Goal: Information Seeking & Learning: Learn about a topic

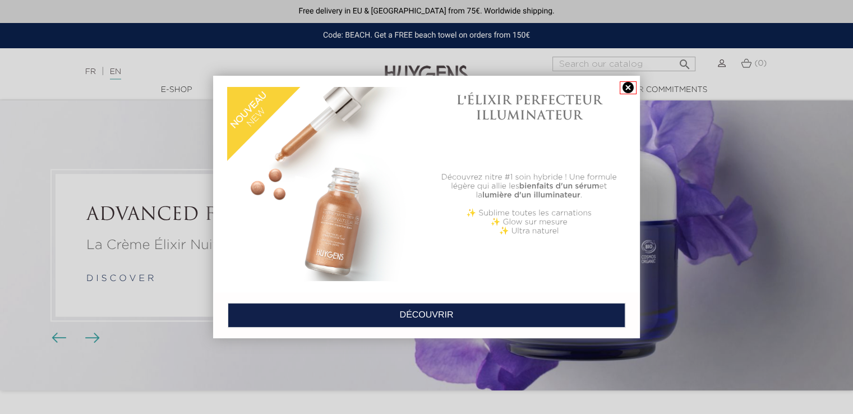
click at [628, 86] on link at bounding box center [628, 87] width 17 height 13
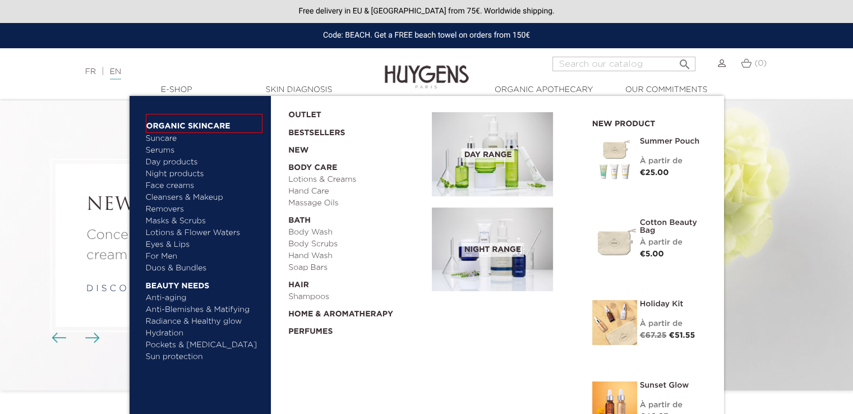
click at [180, 121] on link "  Organic Skincare" at bounding box center [204, 123] width 117 height 19
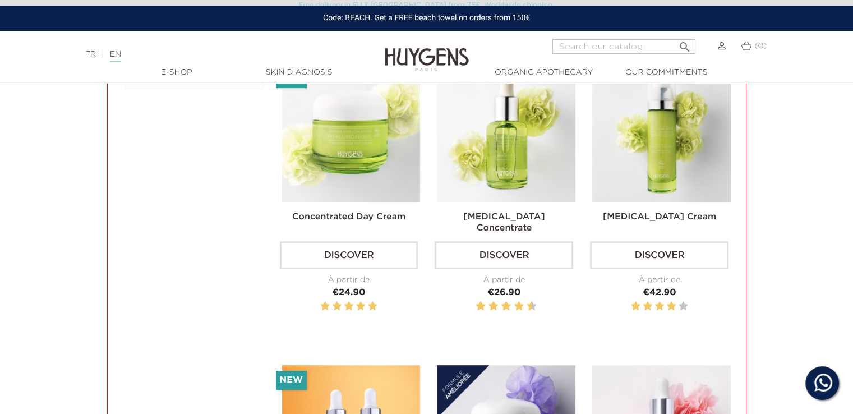
scroll to position [390, 0]
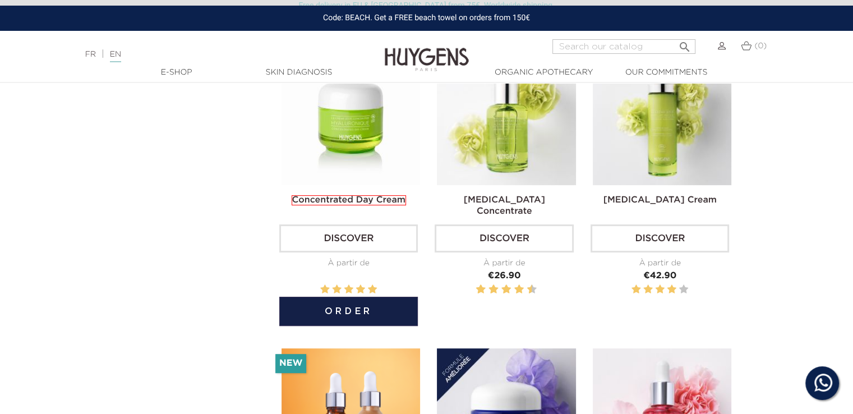
click at [309, 202] on link "Concentrated Day Cream" at bounding box center [349, 200] width 114 height 10
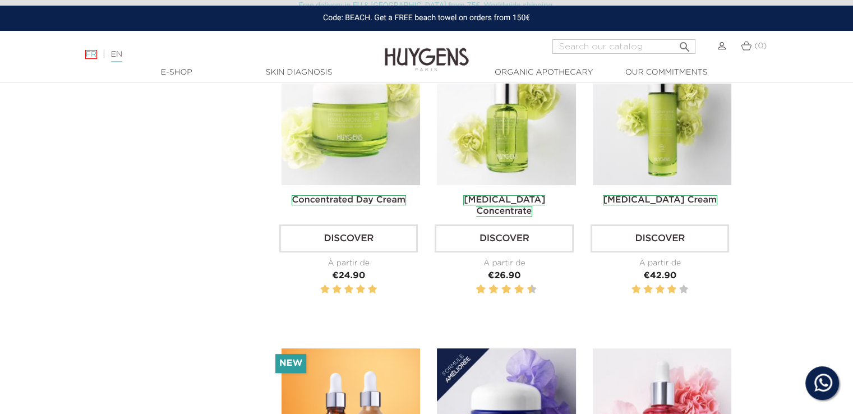
click at [94, 58] on link "FR" at bounding box center [91, 54] width 12 height 9
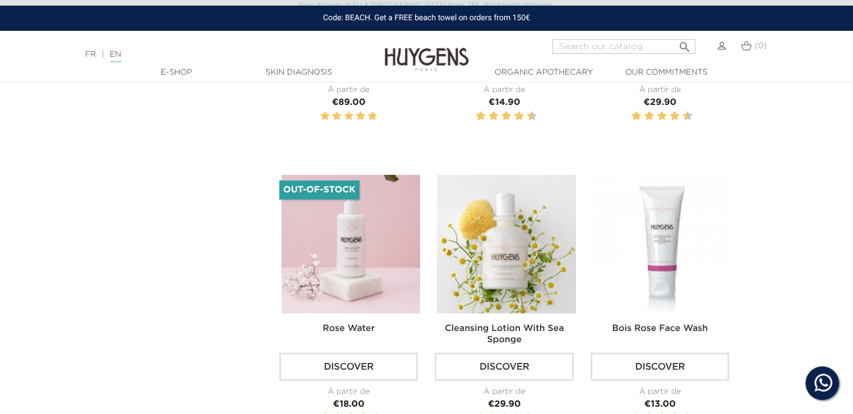
scroll to position [2780, 0]
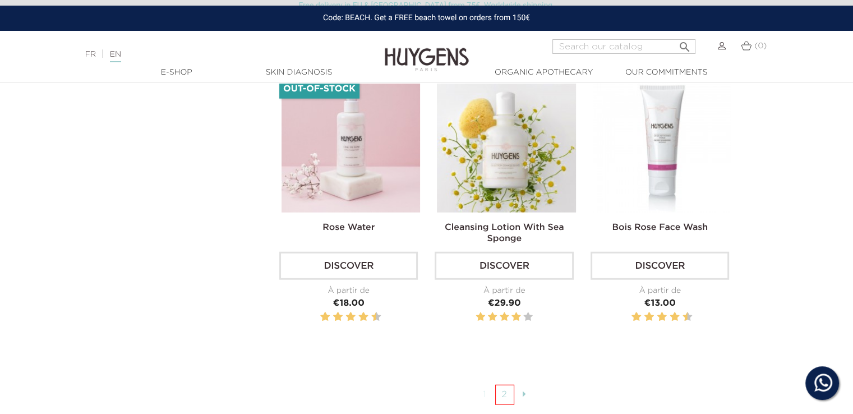
click at [503, 388] on link "2" at bounding box center [504, 395] width 19 height 20
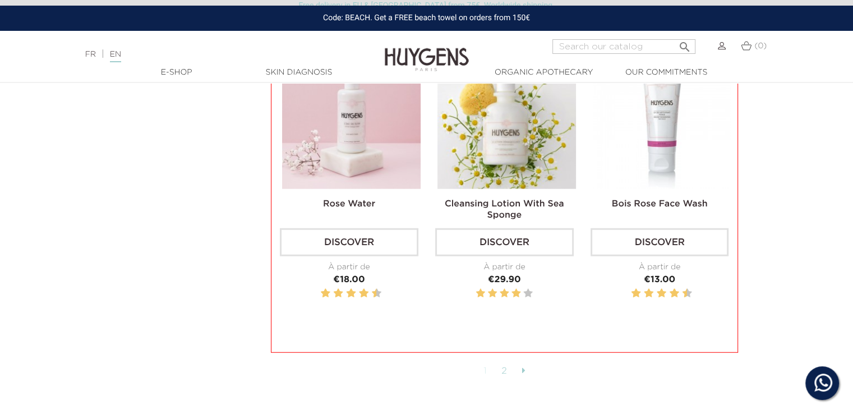
scroll to position [2802, 0]
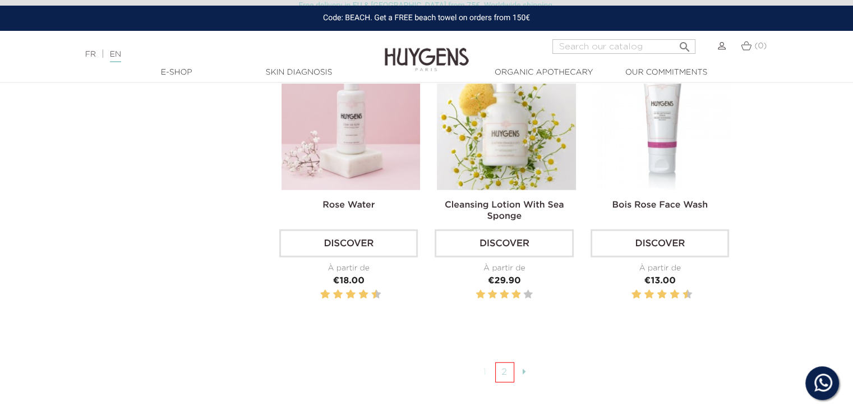
click at [507, 362] on link "2" at bounding box center [504, 372] width 19 height 20
click at [522, 366] on icon at bounding box center [523, 371] width 4 height 10
click at [523, 366] on icon at bounding box center [523, 371] width 4 height 10
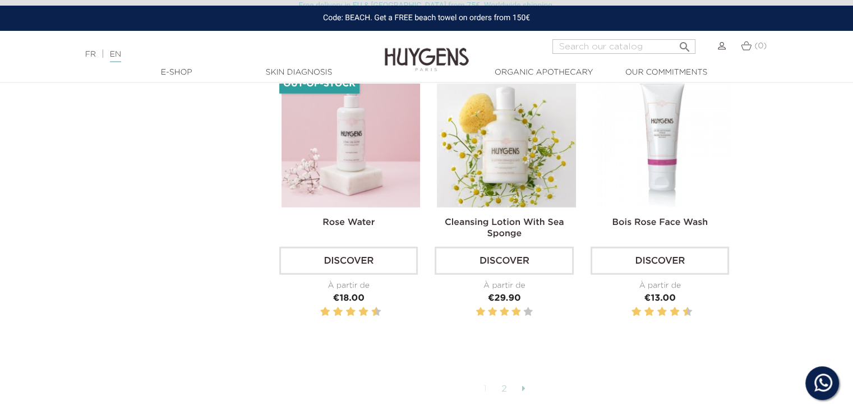
scroll to position [2787, 0]
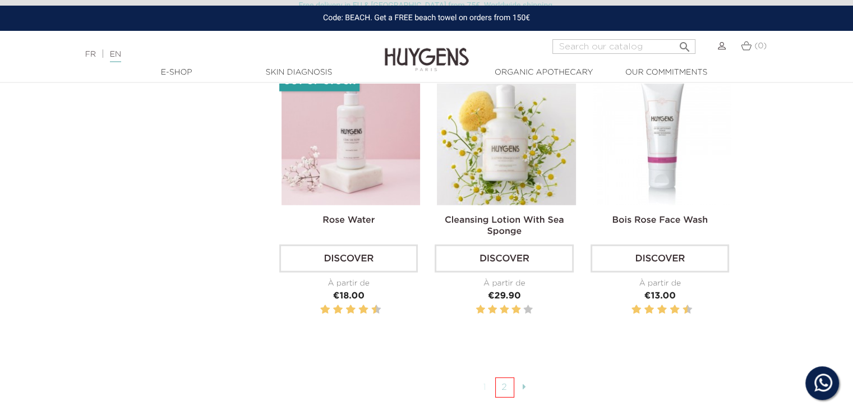
click at [500, 378] on link "2" at bounding box center [504, 388] width 19 height 20
click at [488, 380] on link "1" at bounding box center [485, 388] width 16 height 20
click at [488, 382] on link "1" at bounding box center [485, 388] width 16 height 20
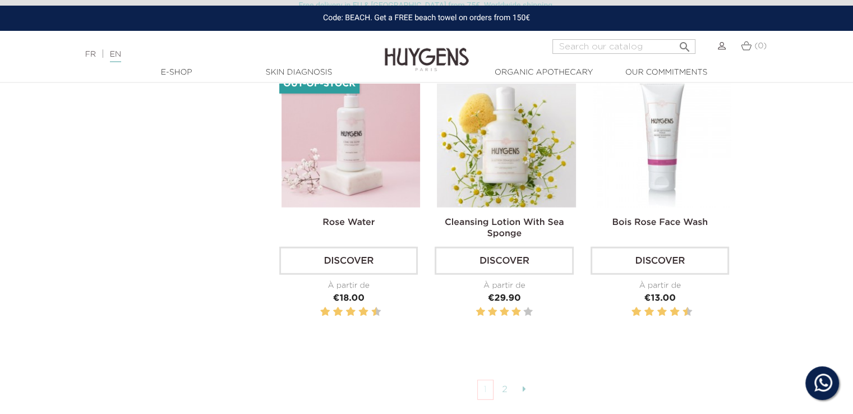
scroll to position [2787, 0]
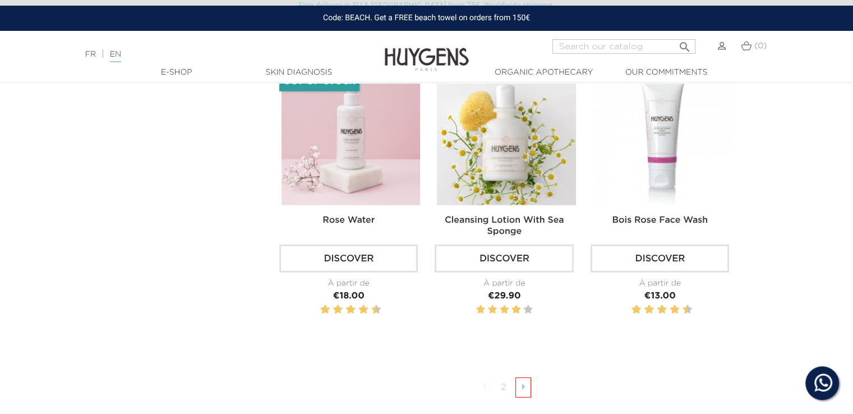
click at [520, 380] on link at bounding box center [524, 388] width 16 height 20
click at [520, 379] on link at bounding box center [524, 388] width 16 height 20
click at [516, 378] on link at bounding box center [524, 388] width 16 height 20
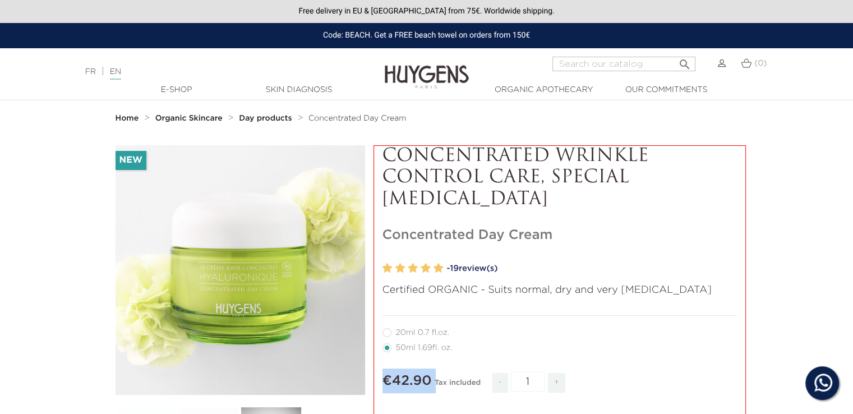
drag, startPoint x: 431, startPoint y: 380, endPoint x: 376, endPoint y: 379, distance: 55.0
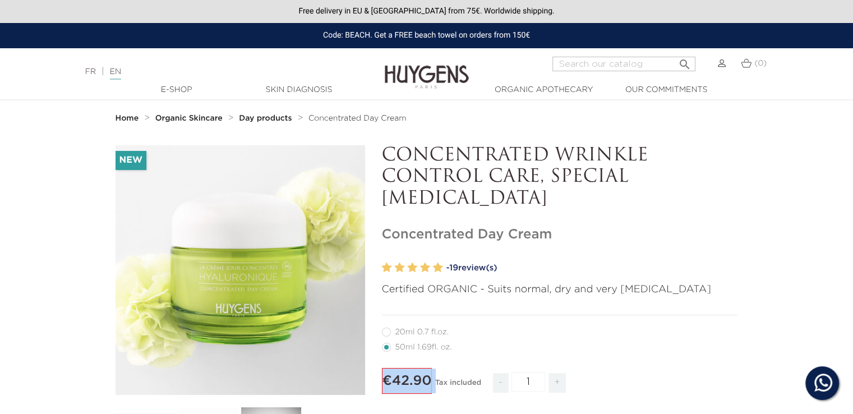
copy div "€42.90"
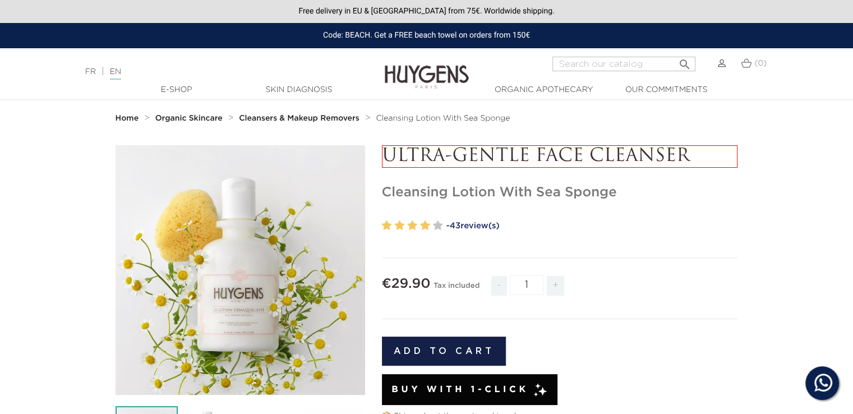
drag, startPoint x: 380, startPoint y: 152, endPoint x: 689, endPoint y: 149, distance: 309.2
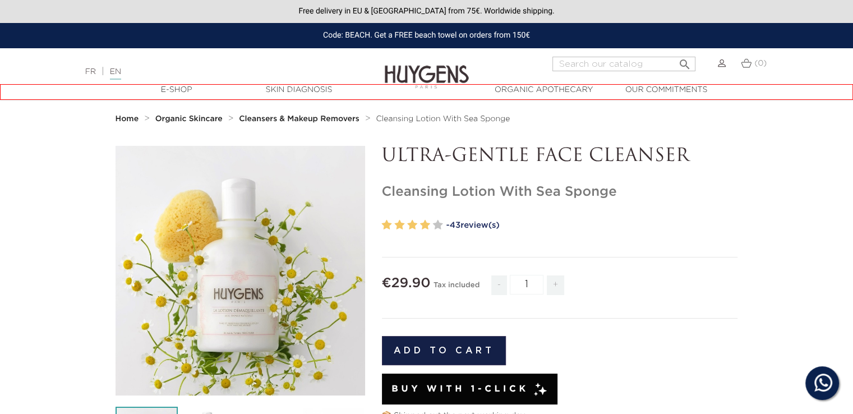
copy p "ULTRA-GENTLE FACE CLEANSER"
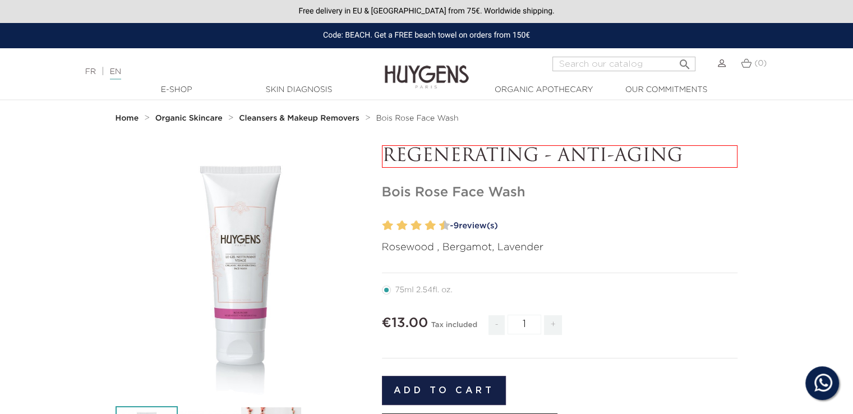
drag, startPoint x: 382, startPoint y: 151, endPoint x: 679, endPoint y: 152, distance: 296.8
click at [679, 151] on p "REGENERATING - ANTI-AGING" at bounding box center [560, 156] width 356 height 22
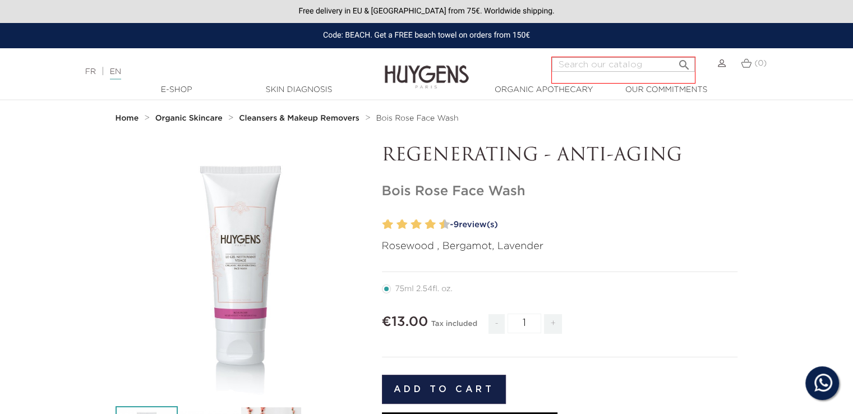
copy p "REGENERATING - ANTI-AGING"
